Goal: Task Accomplishment & Management: Manage account settings

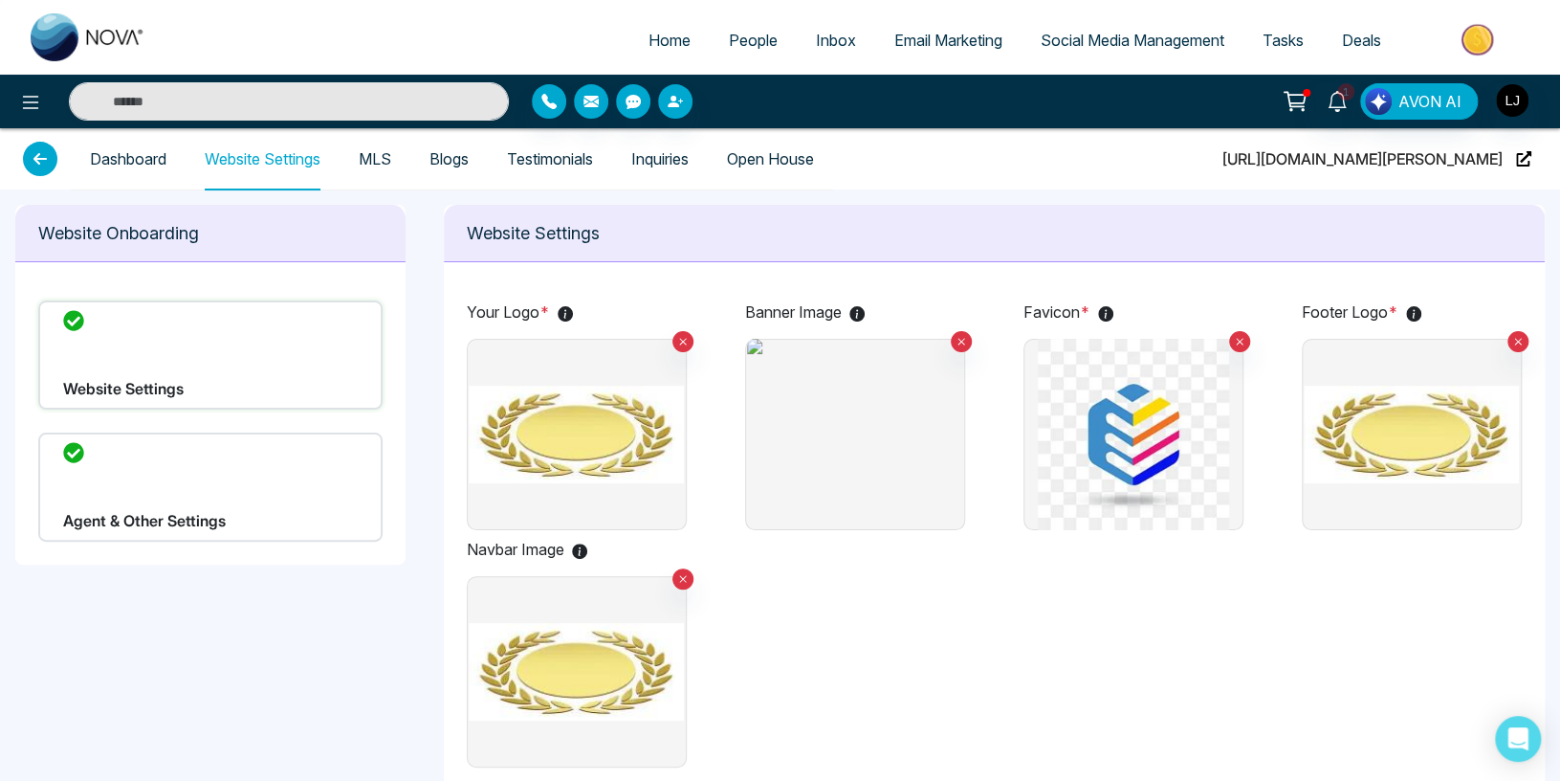
click at [1437, 165] on span "[URL][DOMAIN_NAME][PERSON_NAME]" at bounding box center [1363, 158] width 280 height 61
click at [787, 469] on img at bounding box center [854, 434] width 215 height 191
click at [0, 0] on input "file" at bounding box center [0, 0] width 0 height 0
drag, startPoint x: 448, startPoint y: 306, endPoint x: 478, endPoint y: 305, distance: 30.6
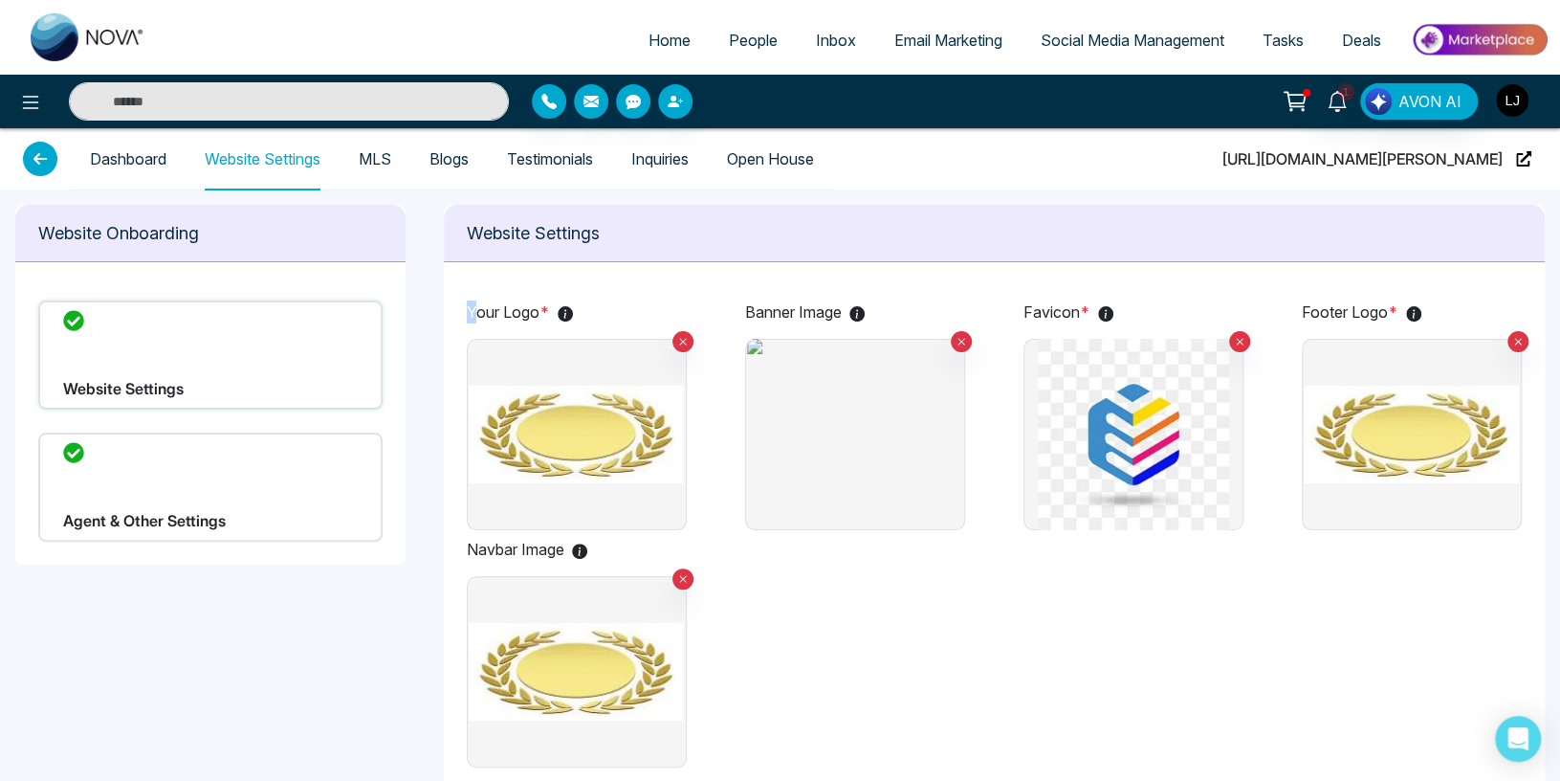
click at [1524, 98] on img "button" at bounding box center [1512, 100] width 33 height 33
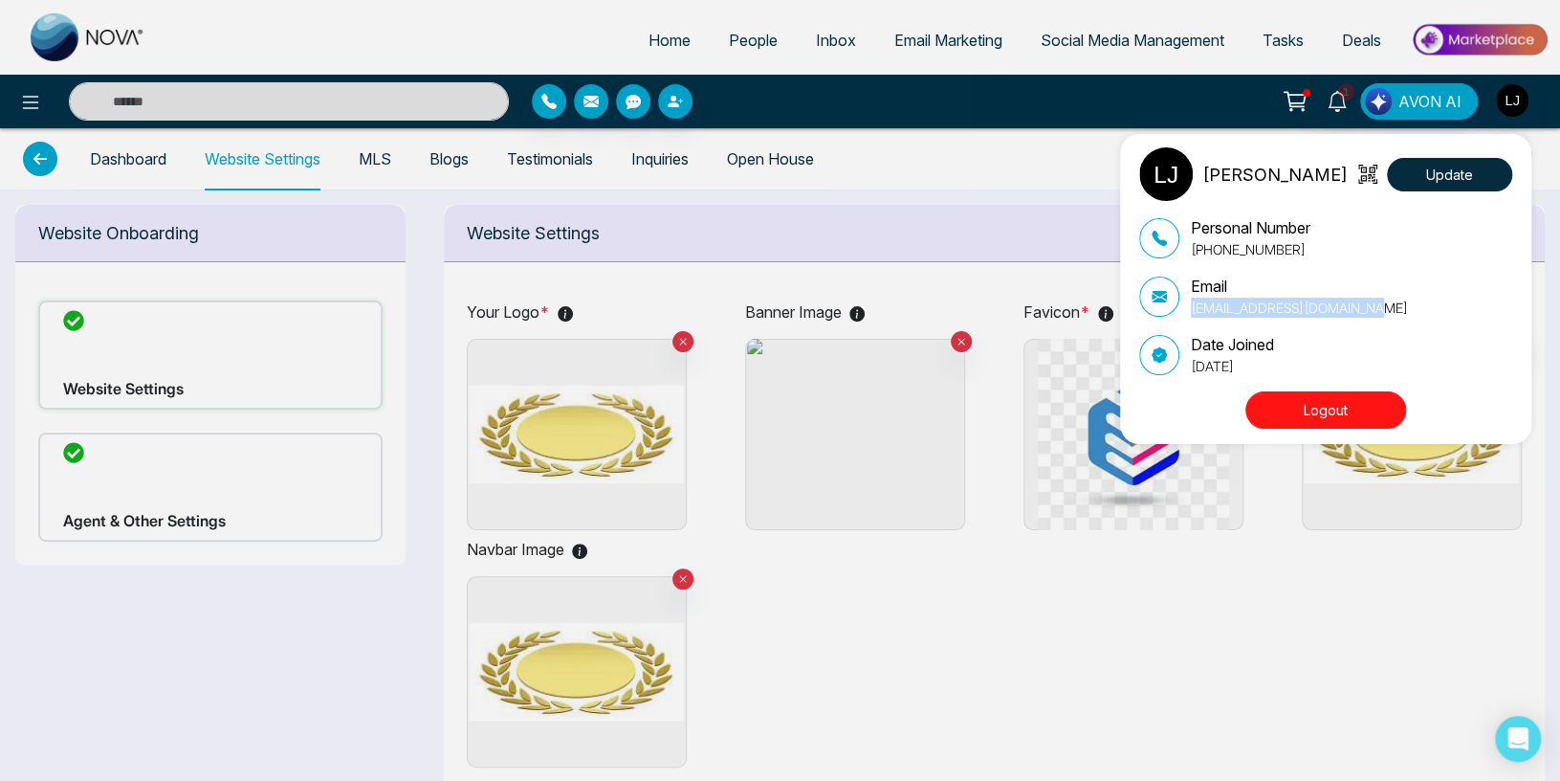
drag, startPoint x: 1189, startPoint y: 309, endPoint x: 1323, endPoint y: 275, distance: 138.3
click at [1419, 309] on div "Email [EMAIL_ADDRESS][DOMAIN_NAME]" at bounding box center [1325, 296] width 373 height 43
click at [1025, 120] on div "[PERSON_NAME] Update Personal Number [PHONE_NUMBER] Email [EMAIL_ADDRESS][DOMAI…" at bounding box center [780, 390] width 1560 height 781
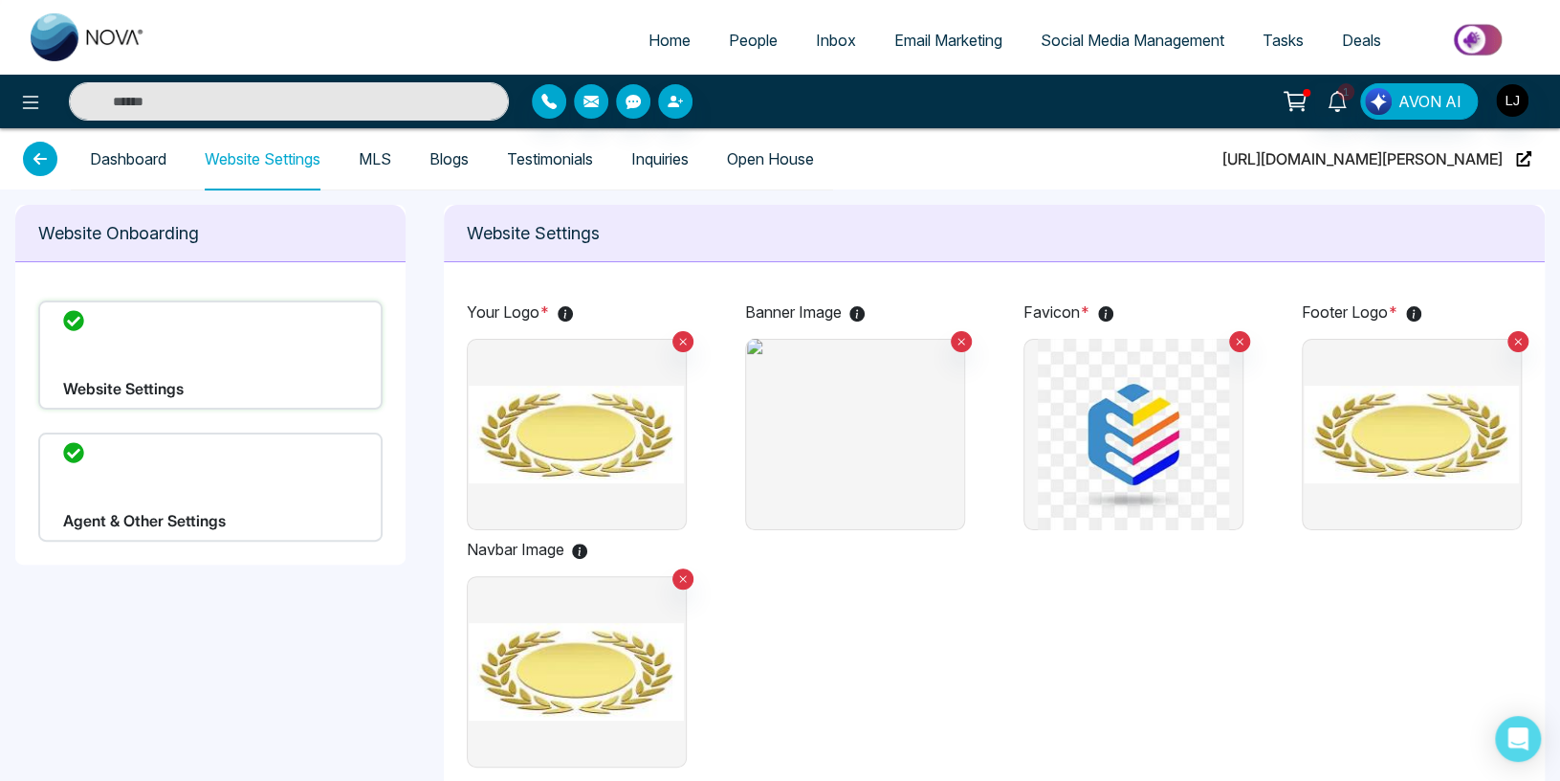
click at [143, 151] on link "Dashboard" at bounding box center [128, 159] width 77 height 16
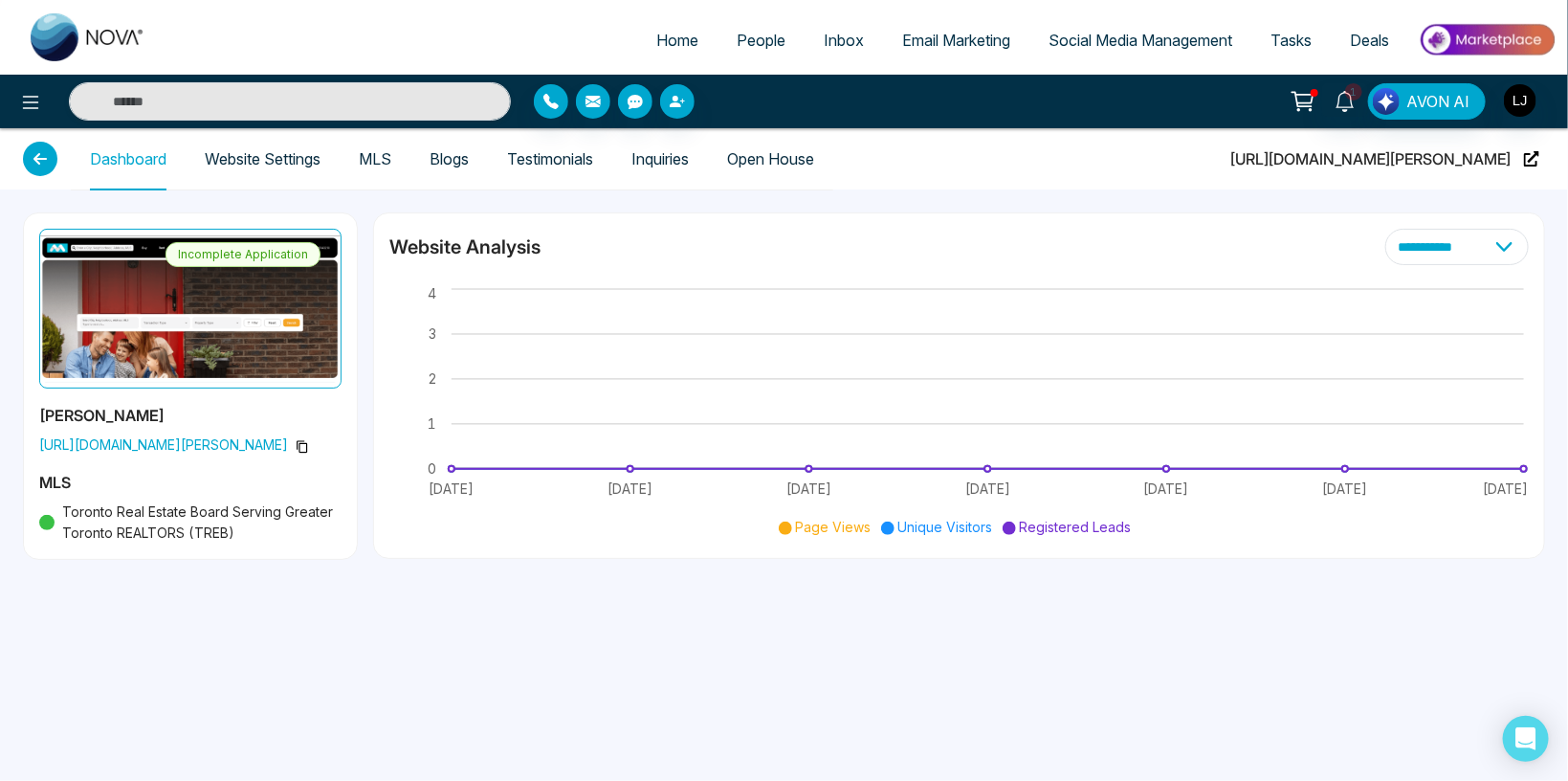
drag, startPoint x: 33, startPoint y: 440, endPoint x: 258, endPoint y: 438, distance: 224.8
click at [258, 438] on div "Incomplete Application [PERSON_NAME] [URL][DOMAIN_NAME][PERSON_NAME] MLS Toront…" at bounding box center [190, 385] width 333 height 345
copy span "[URL][DOMAIN_NAME][PERSON_NAME]"
click at [256, 151] on link "Website Settings" at bounding box center [263, 159] width 116 height 16
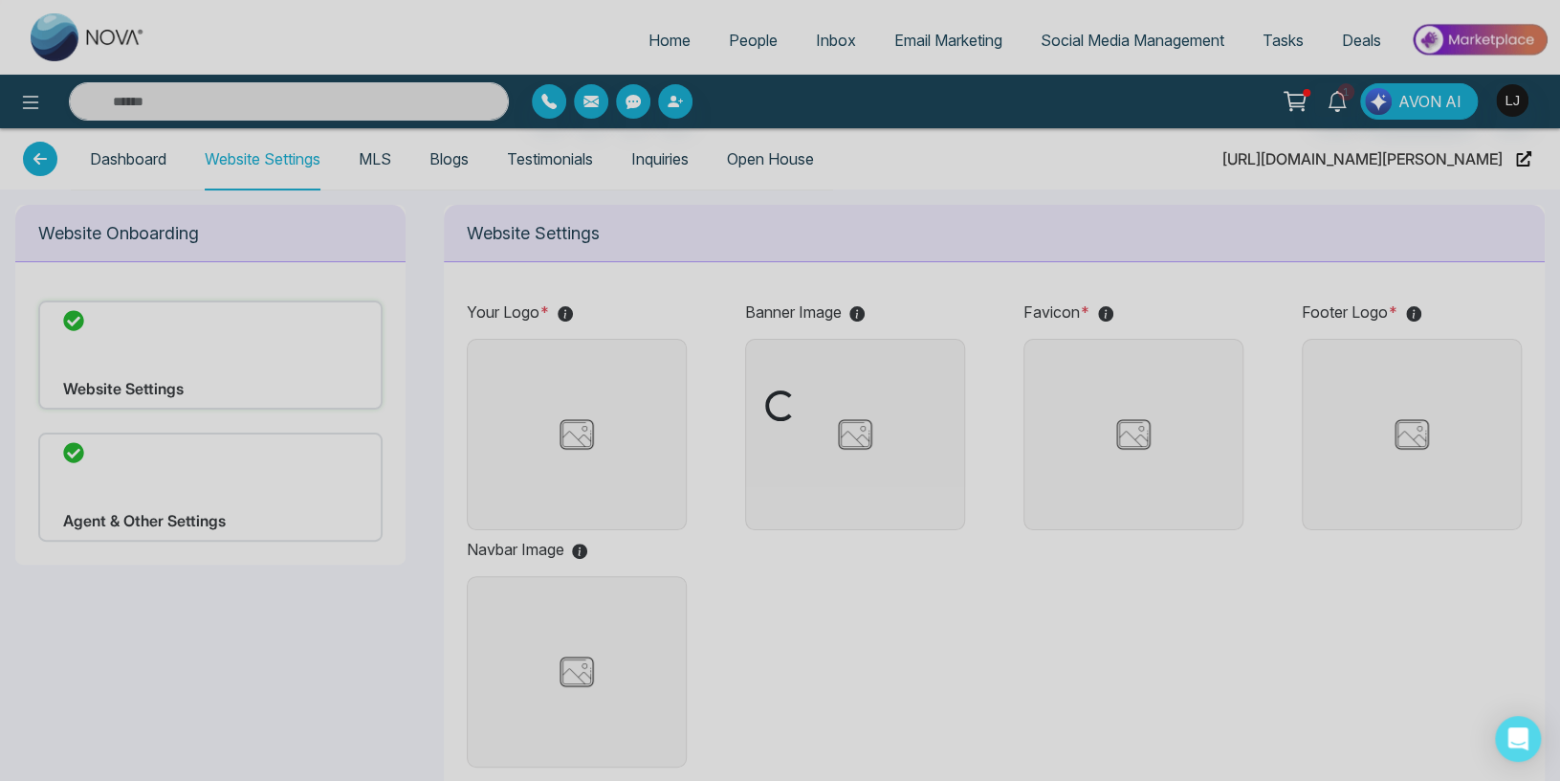
type input "**********"
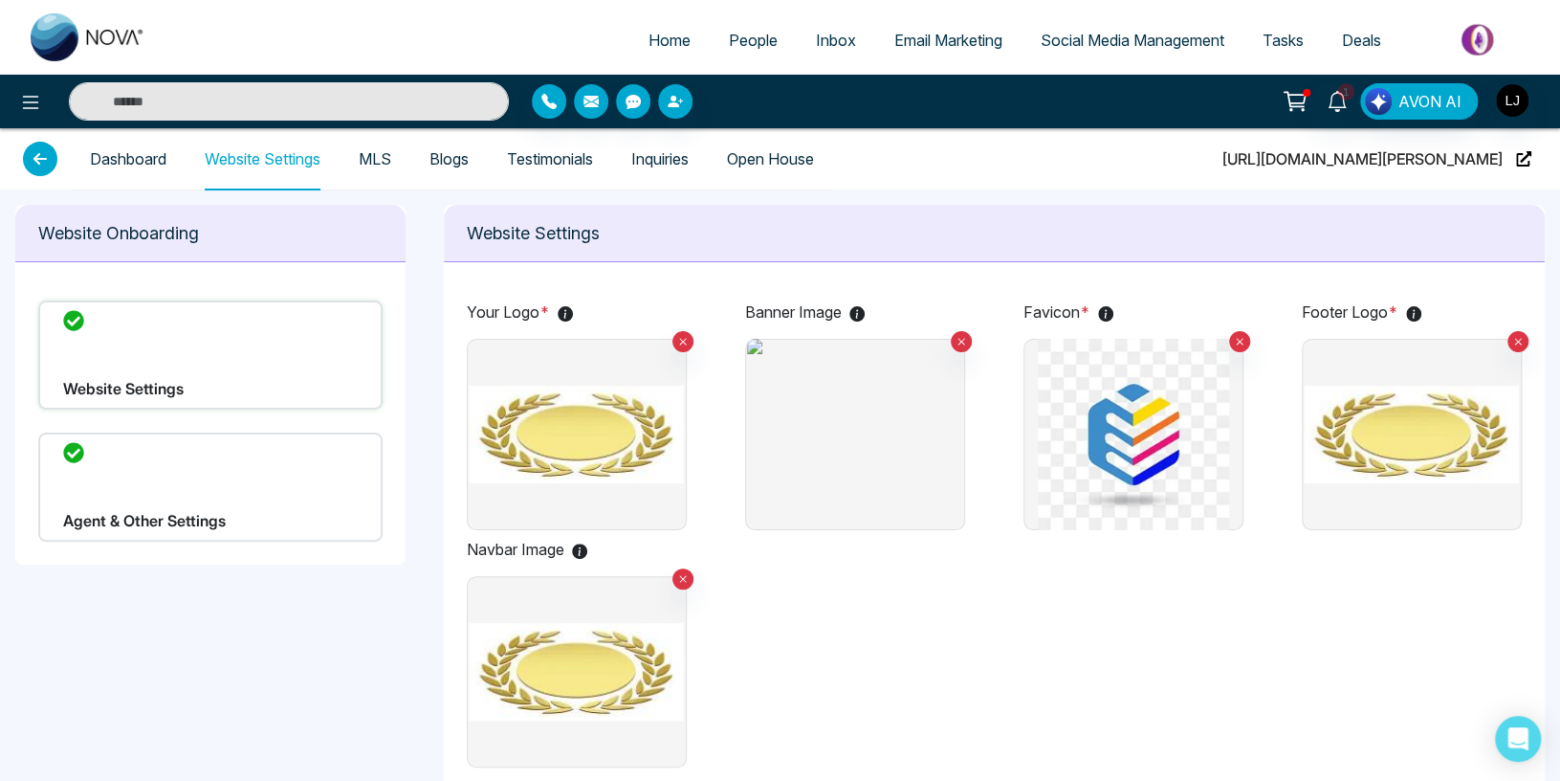
click at [376, 158] on link "MLS" at bounding box center [375, 159] width 33 height 16
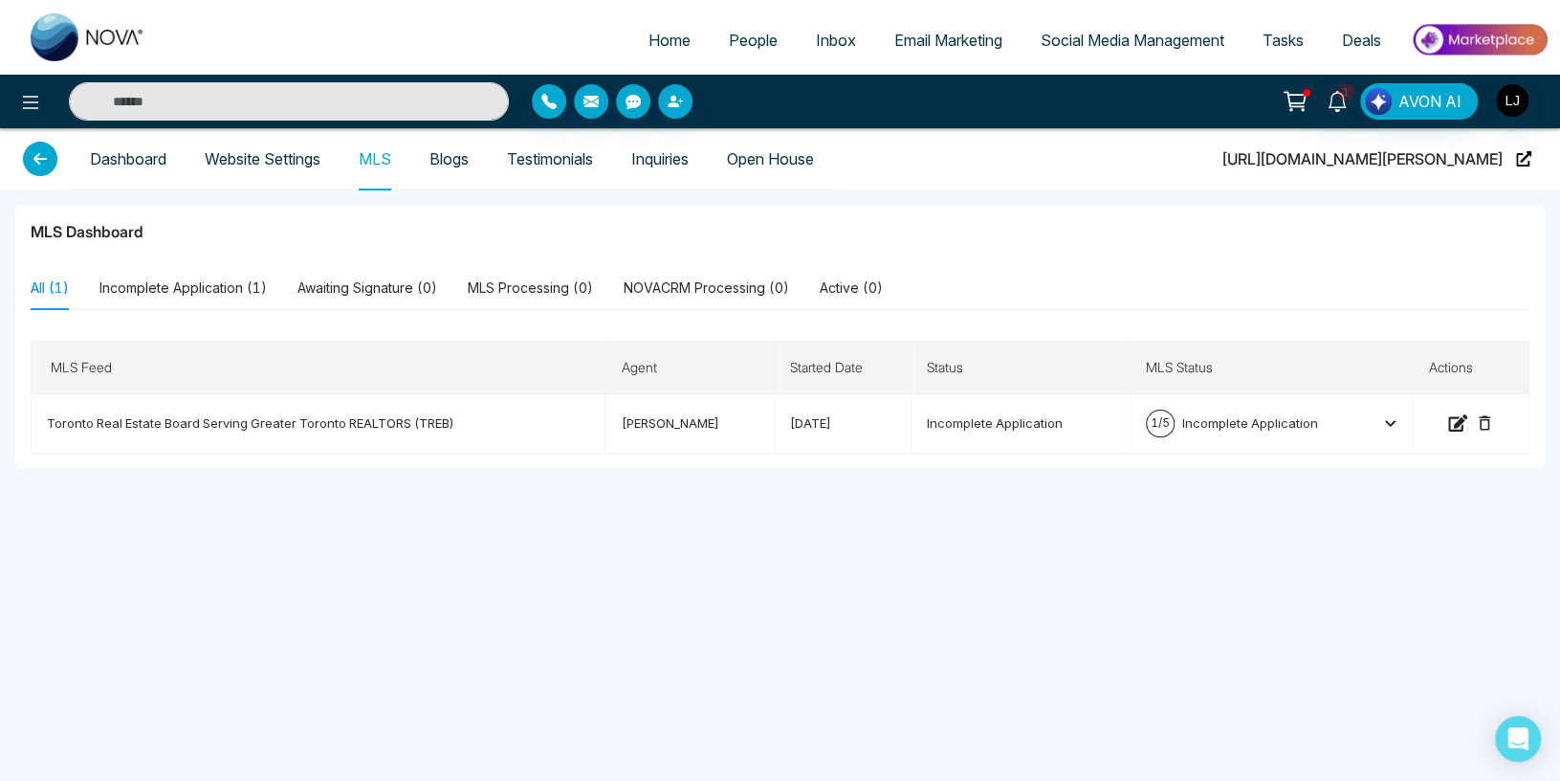
click at [454, 159] on link "Blogs" at bounding box center [449, 159] width 39 height 16
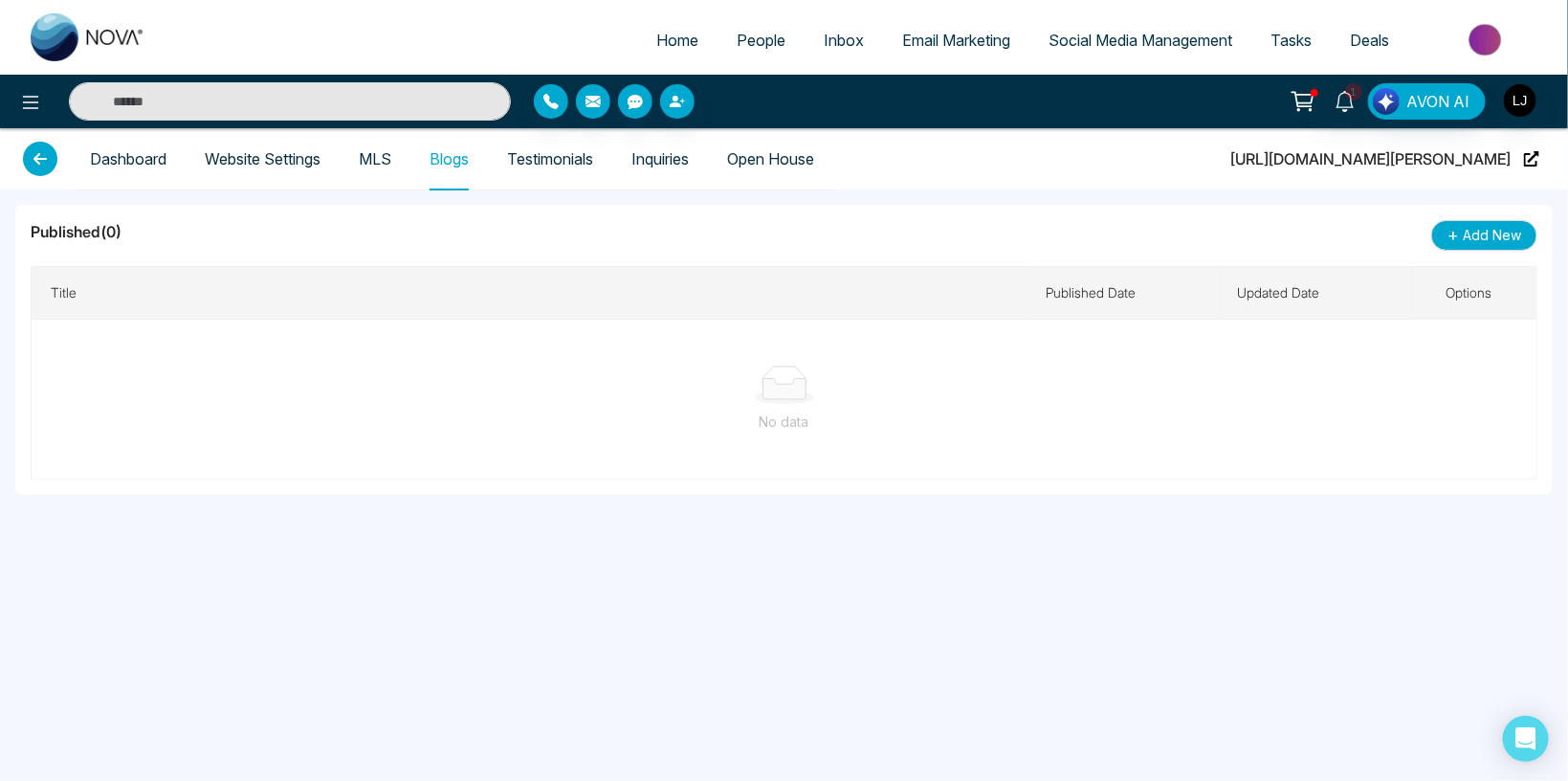
click at [120, 152] on link "Dashboard" at bounding box center [128, 159] width 77 height 16
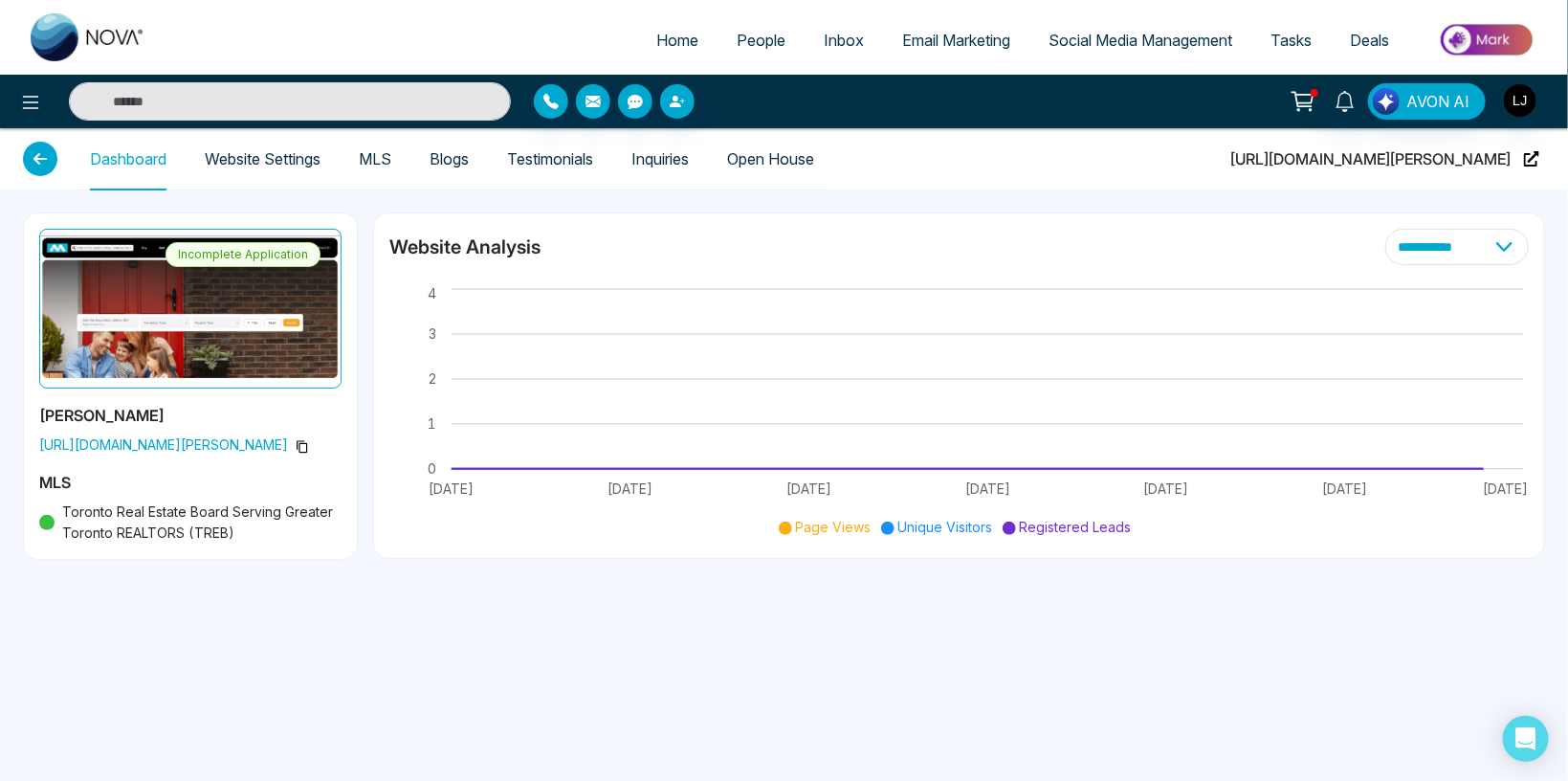
click at [689, 158] on link "Inquiries" at bounding box center [659, 159] width 57 height 16
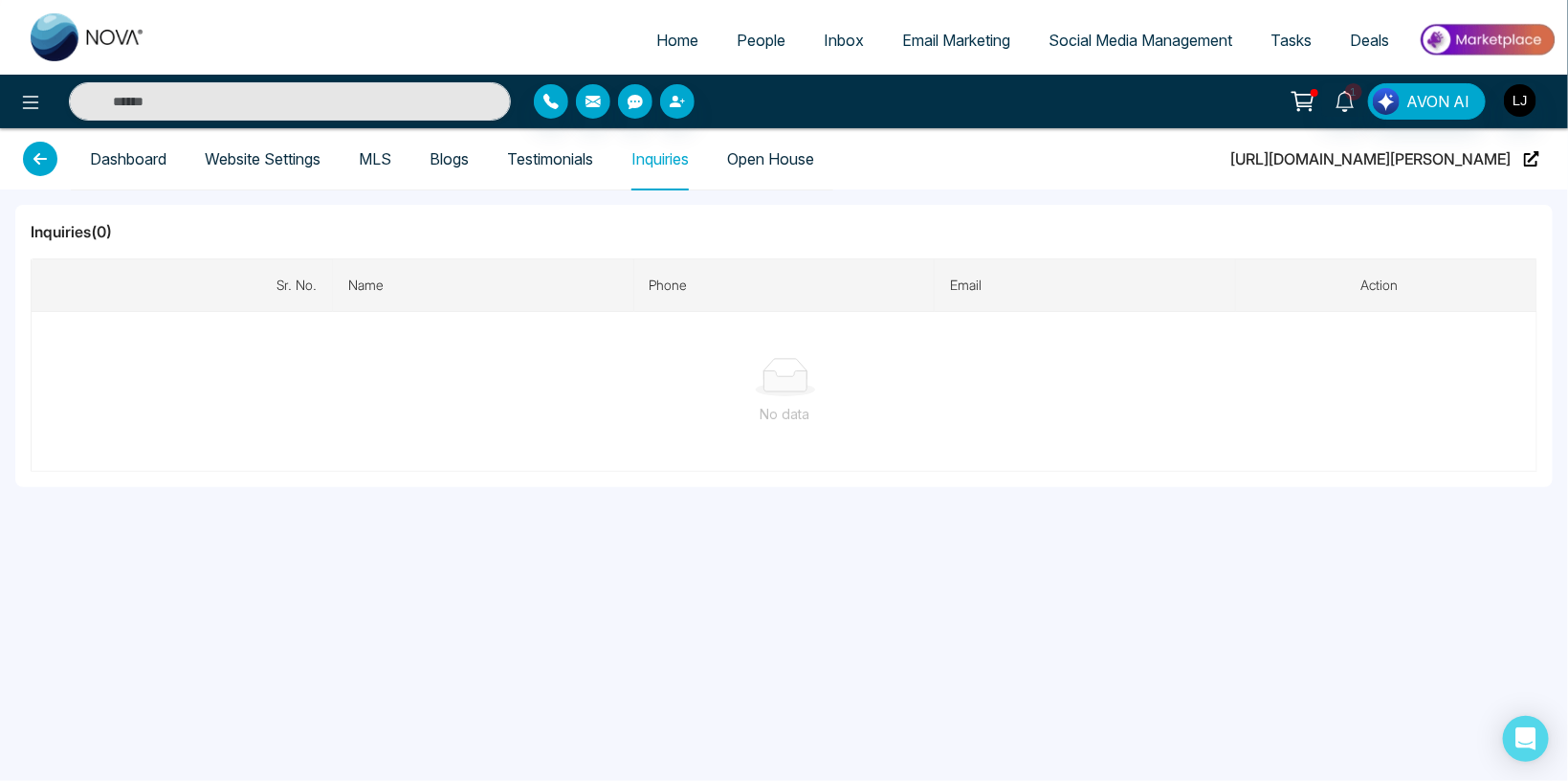
click at [34, 156] on icon at bounding box center [40, 159] width 34 height 34
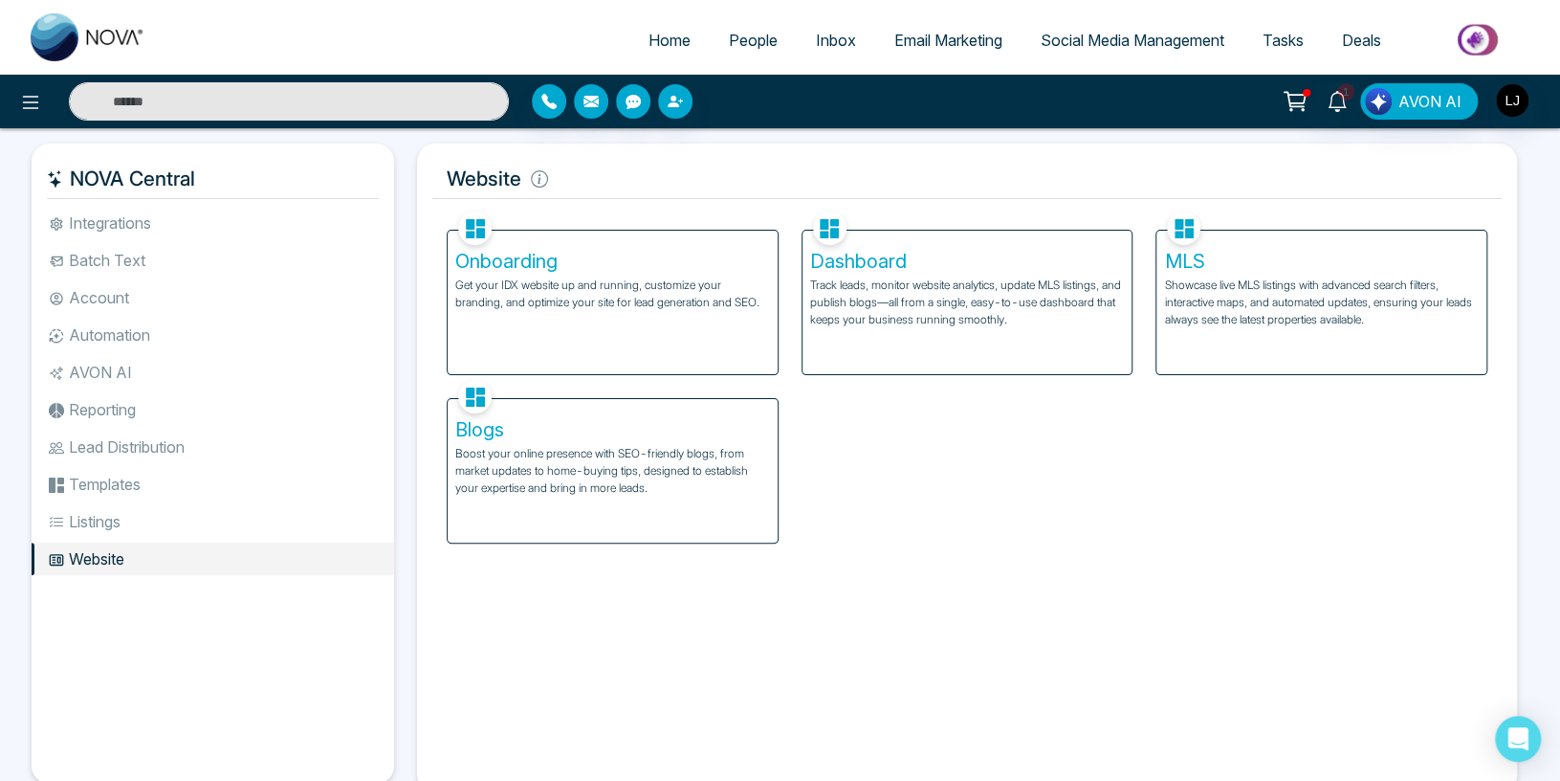
click at [744, 55] on link "People" at bounding box center [753, 40] width 87 height 36
